Goal: Information Seeking & Learning: Learn about a topic

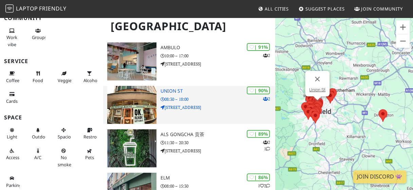
scroll to position [51, 0]
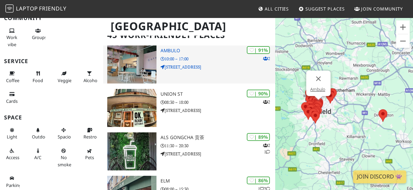
click at [171, 50] on h3 "Ambulo" at bounding box center [218, 51] width 115 height 6
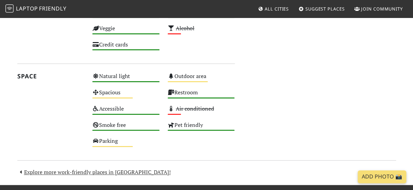
scroll to position [364, 0]
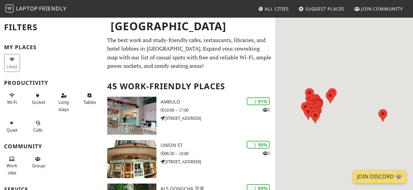
scroll to position [51, 0]
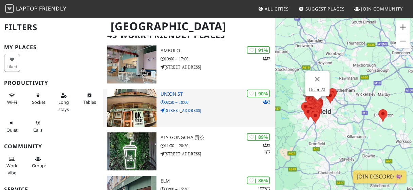
click at [173, 93] on h3 "Union St" at bounding box center [218, 94] width 115 height 6
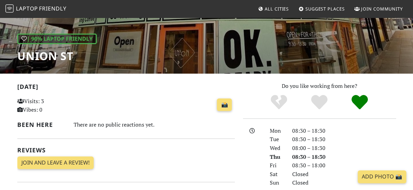
scroll to position [83, 0]
